Goal: Find specific page/section: Find specific page/section

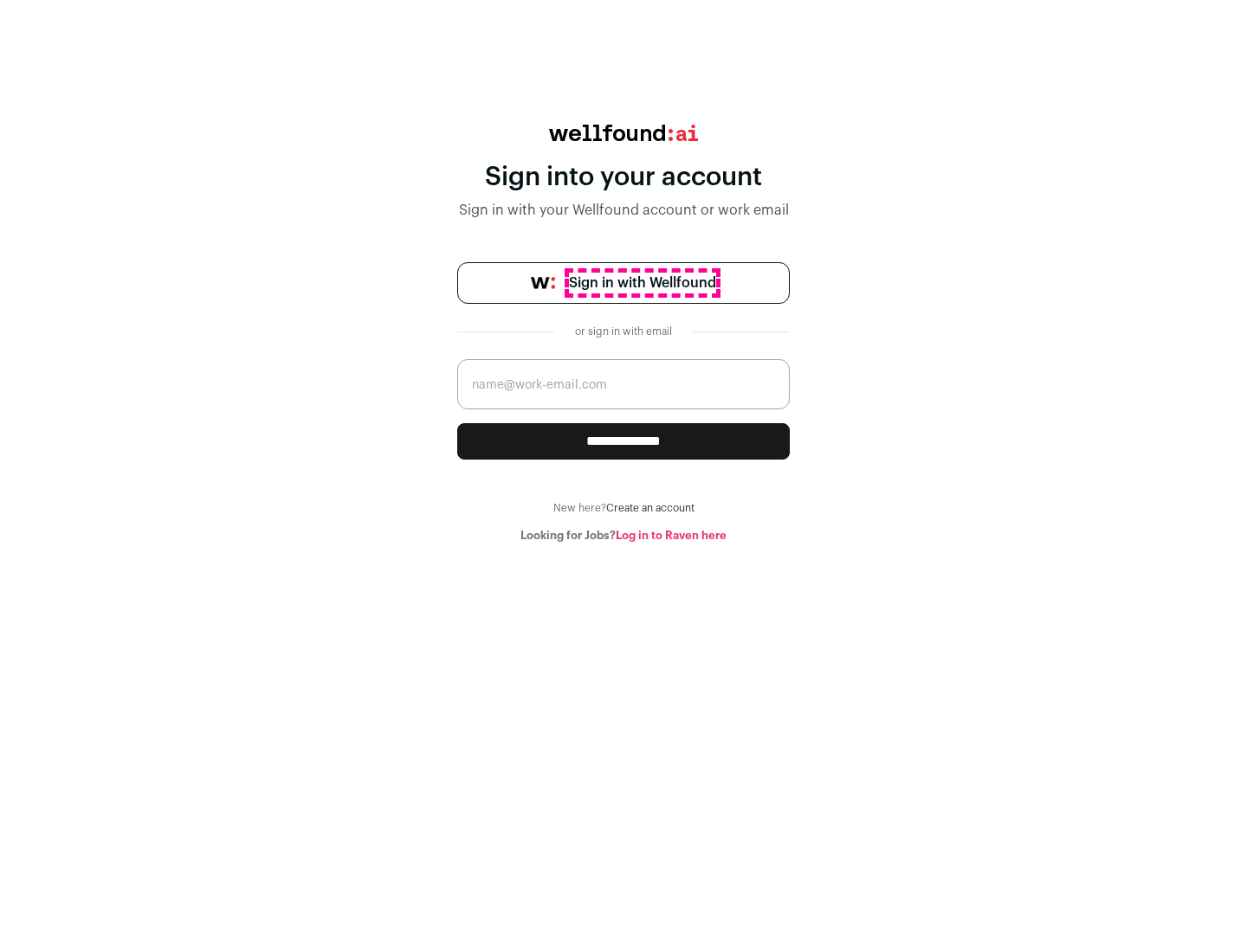
click at [641, 283] on span "Sign in with Wellfound" at bounding box center [642, 283] width 147 height 21
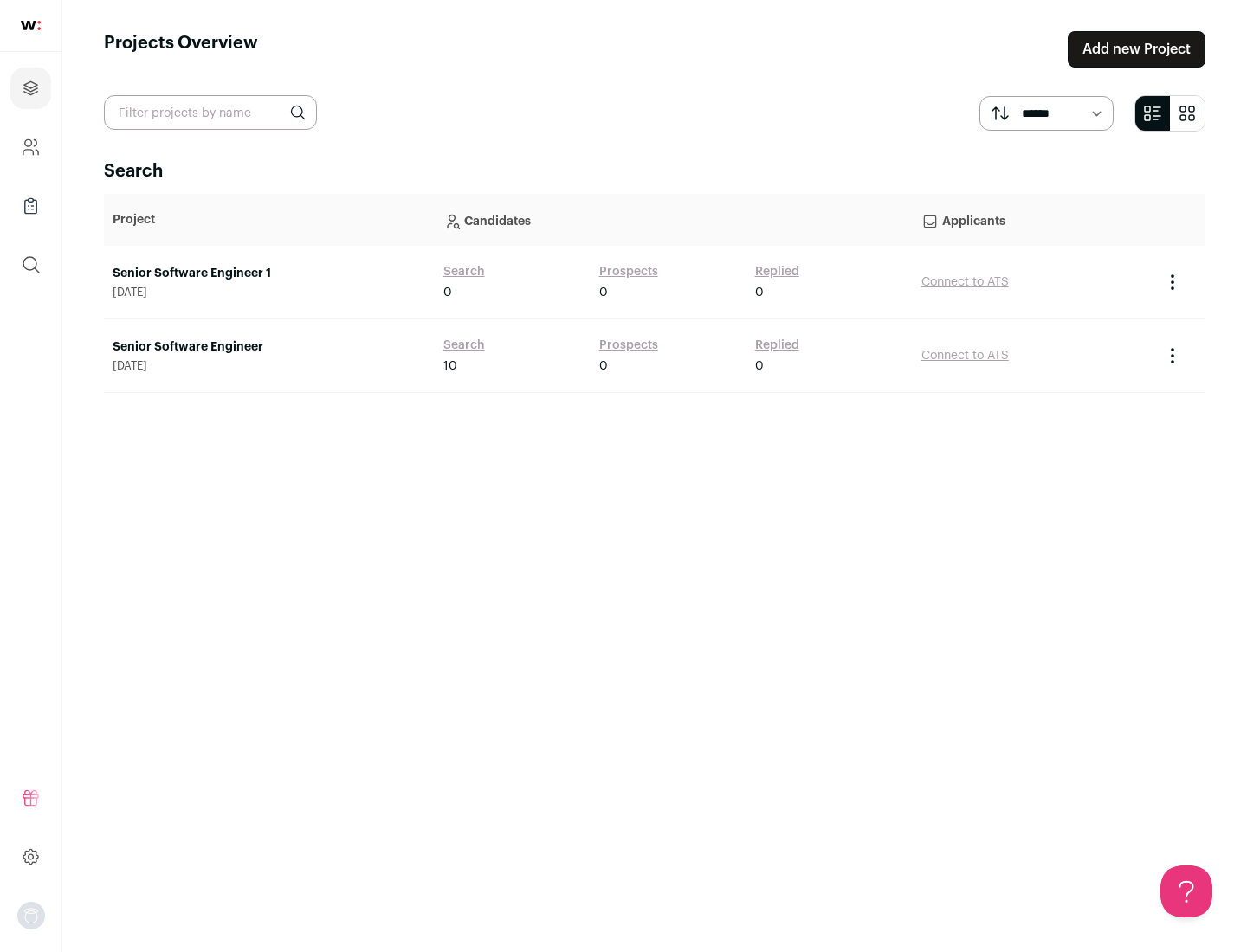
click at [268, 348] on link "Senior Software Engineer" at bounding box center [269, 347] width 314 height 17
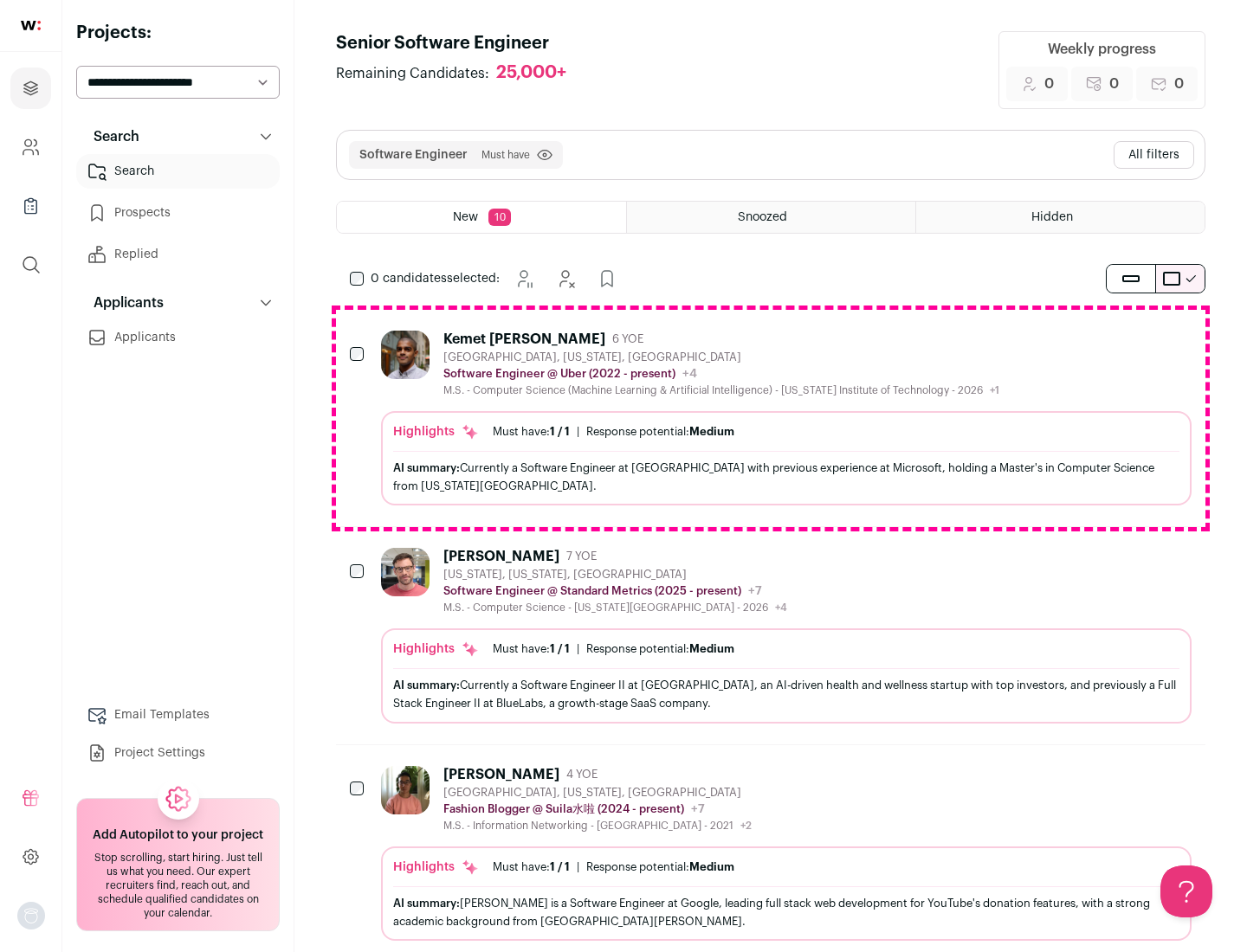
click at [770, 418] on div "Highlights Must have: 1 / 1 How many must haves have been fulfilled? | Response…" at bounding box center [786, 458] width 811 height 94
